Goal: Entertainment & Leisure: Consume media (video, audio)

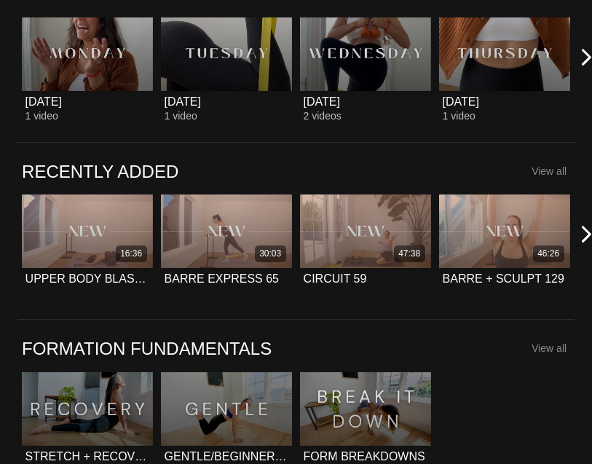
scroll to position [481, 0]
click at [587, 240] on icon at bounding box center [586, 234] width 18 height 18
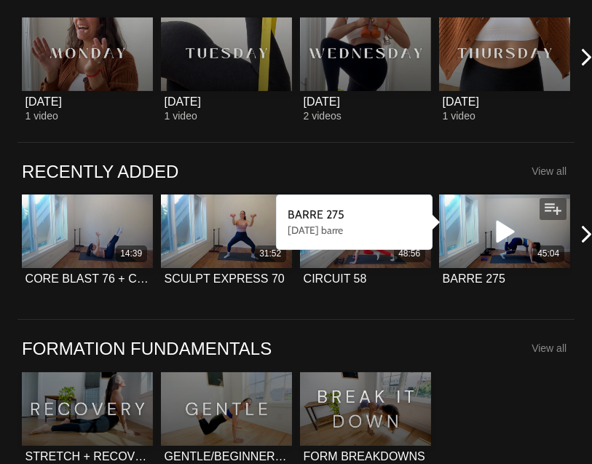
click at [495, 236] on icon at bounding box center [505, 230] width 44 height 25
